Goal: Find specific page/section: Find specific page/section

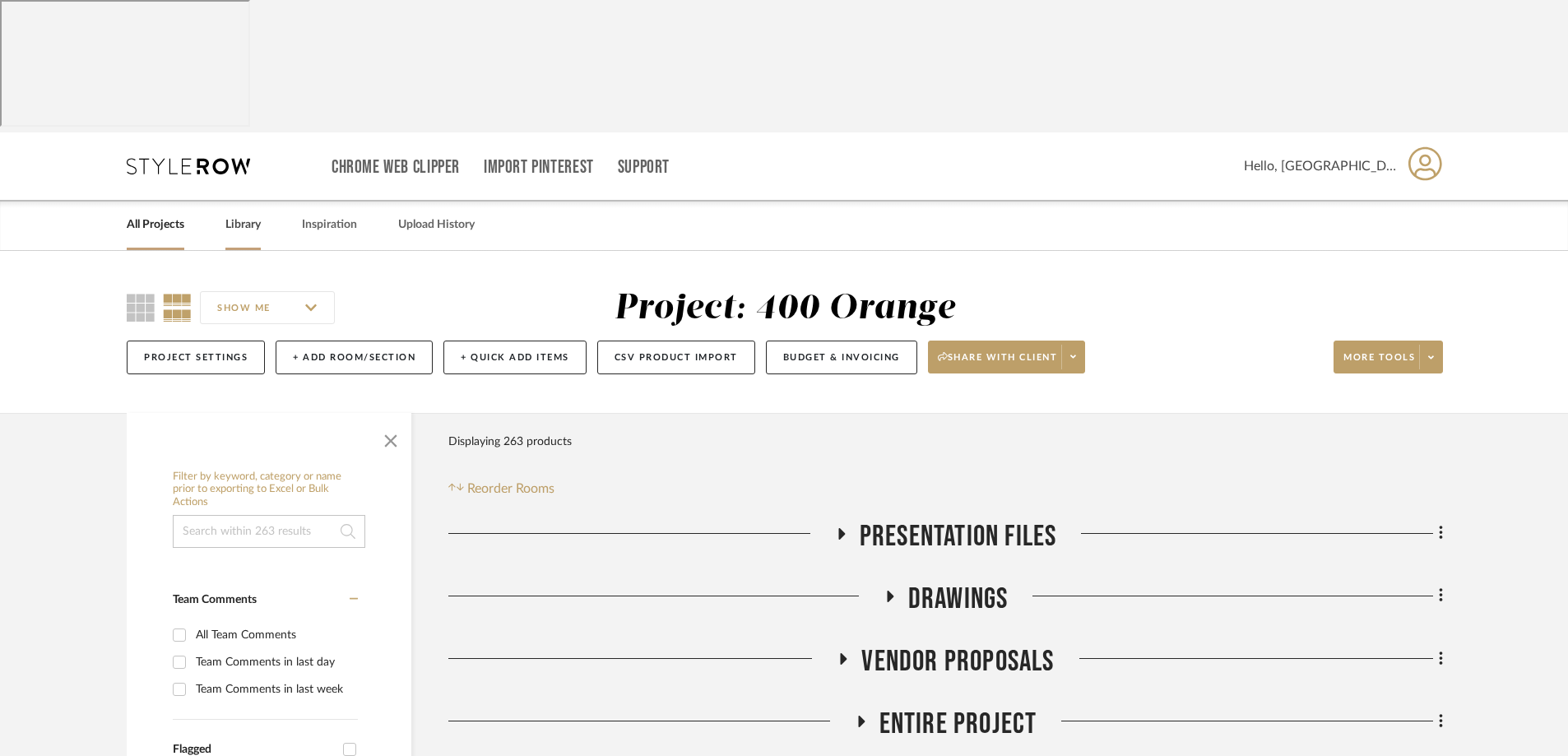
click at [244, 214] on link "Library" at bounding box center [243, 226] width 35 height 22
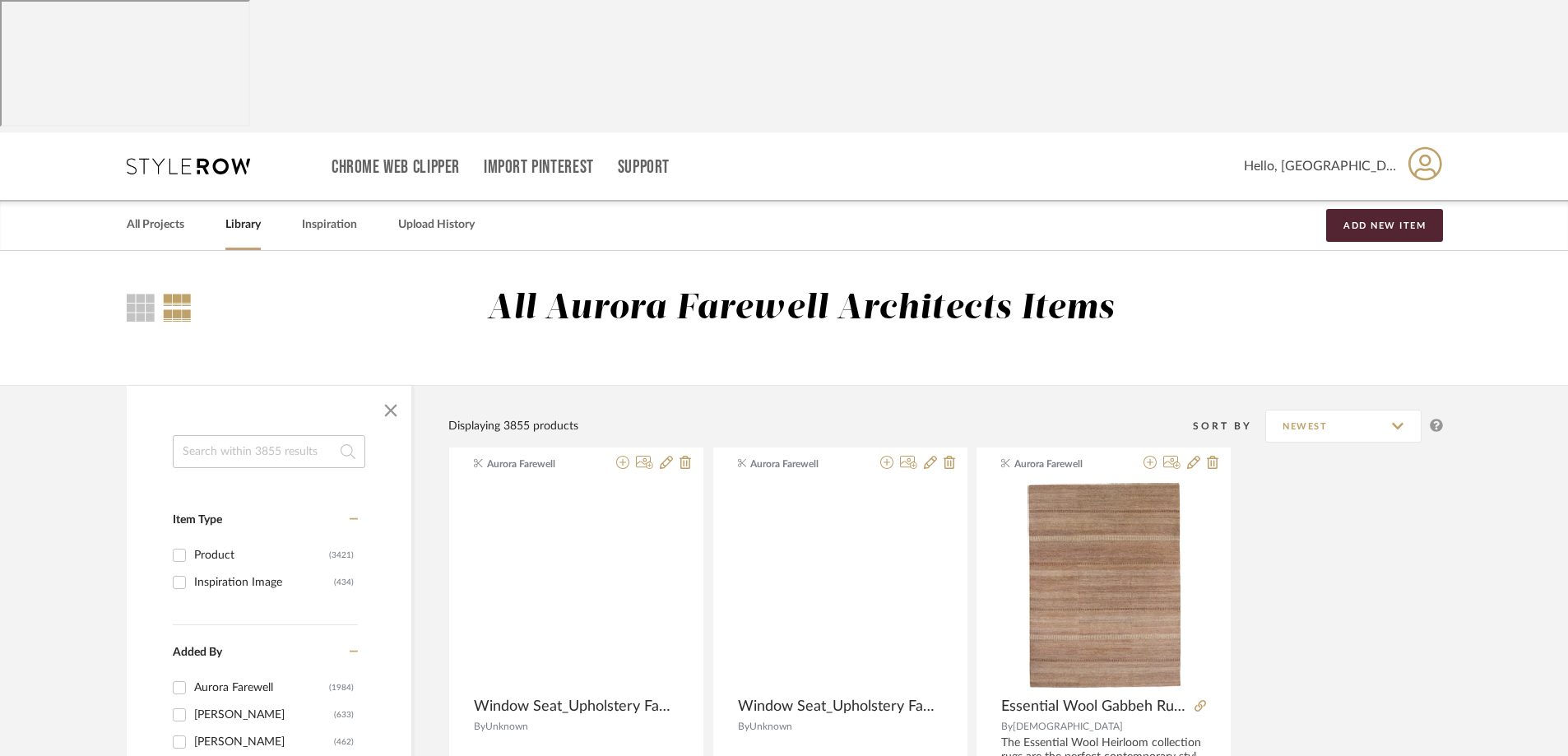
click at [544, 483] on div at bounding box center [577, 592] width 205 height 219
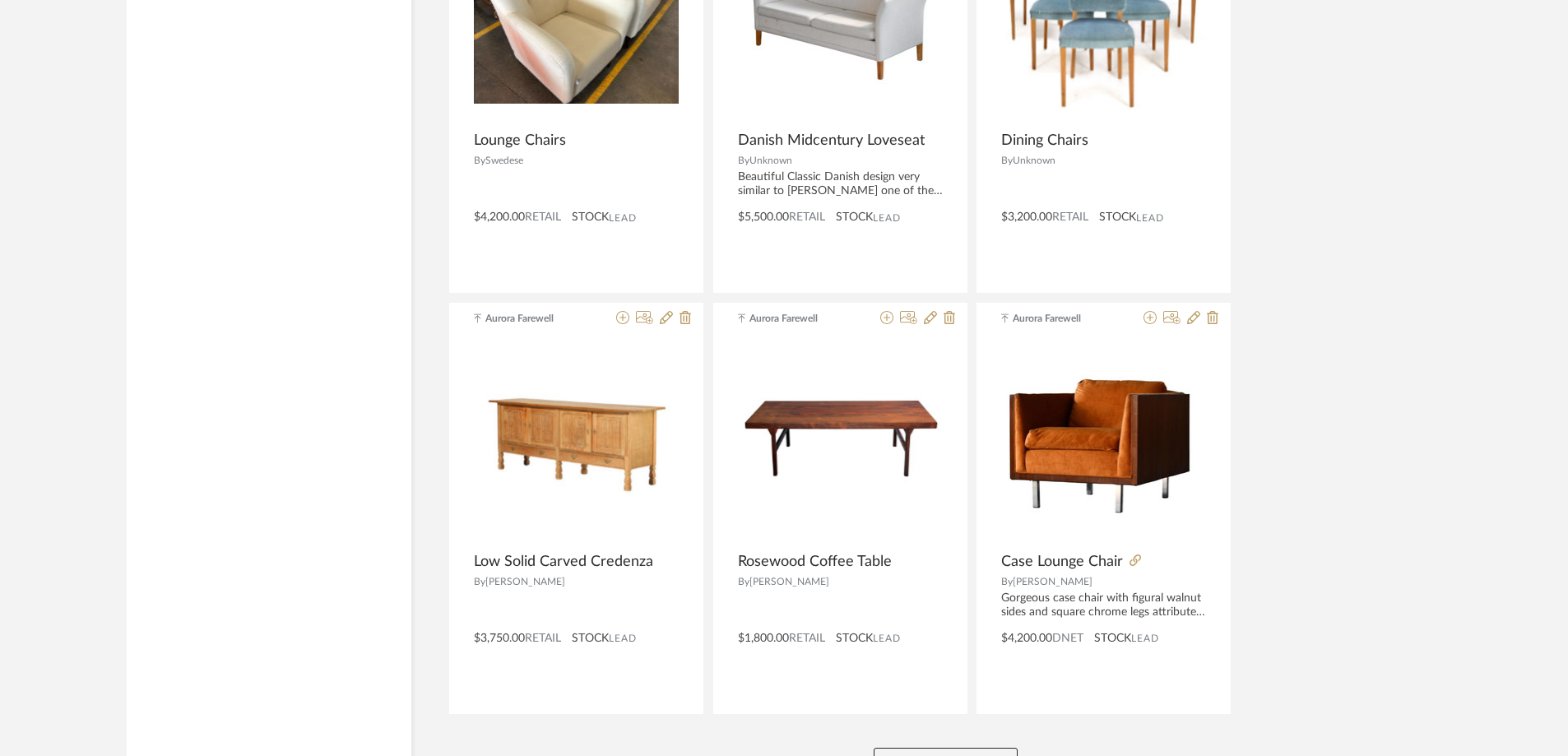
scroll to position [3932, 0]
click at [930, 748] on button "View More" at bounding box center [946, 764] width 144 height 33
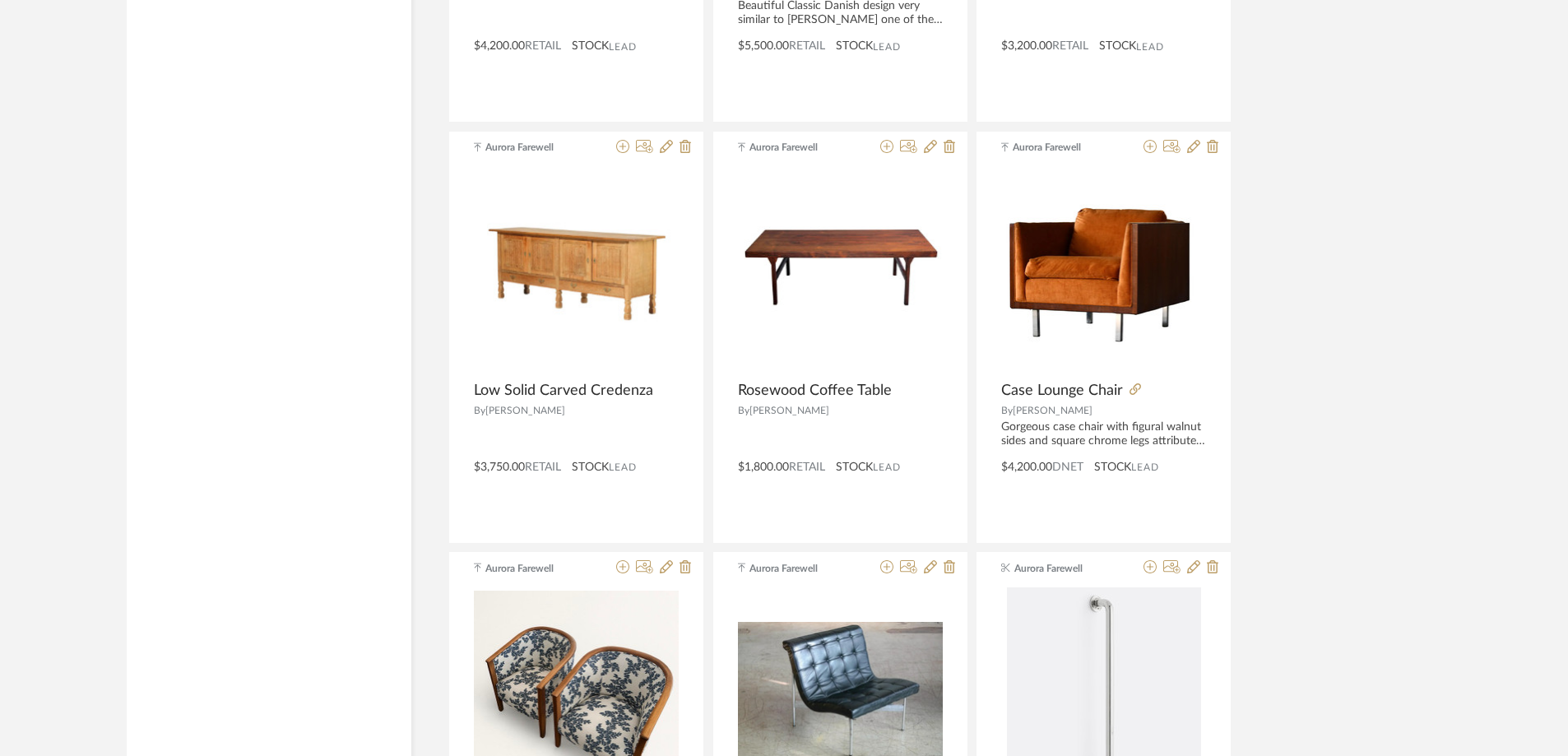
scroll to position [4097, 0]
